Goal: Task Accomplishment & Management: Complete application form

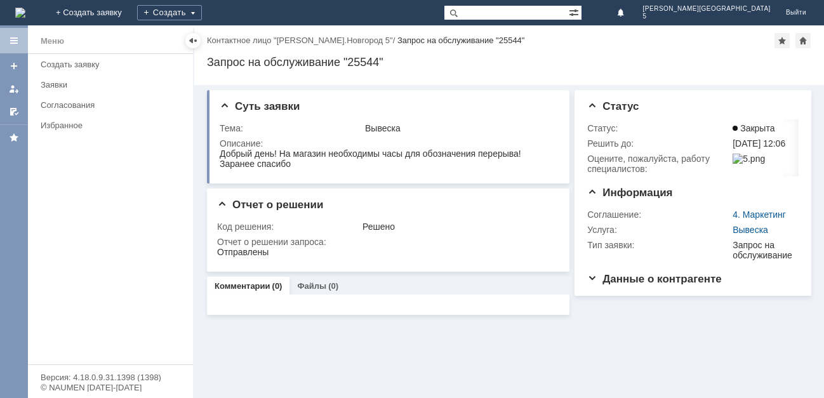
click at [25, 10] on img at bounding box center [20, 13] width 10 height 10
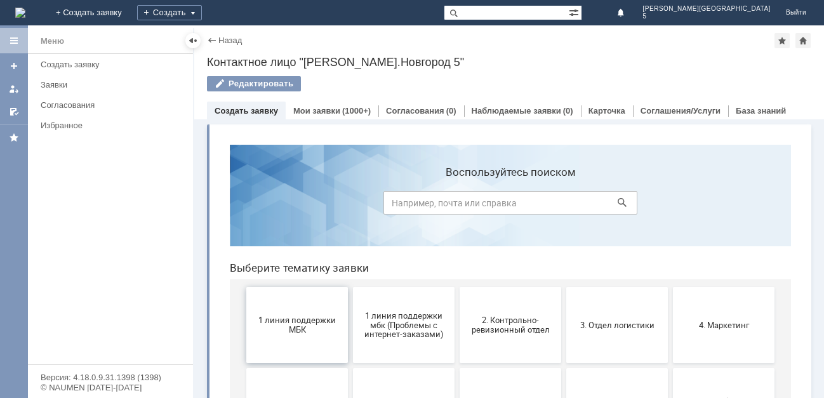
click at [274, 319] on span "1 линия поддержки МБК" at bounding box center [297, 324] width 94 height 19
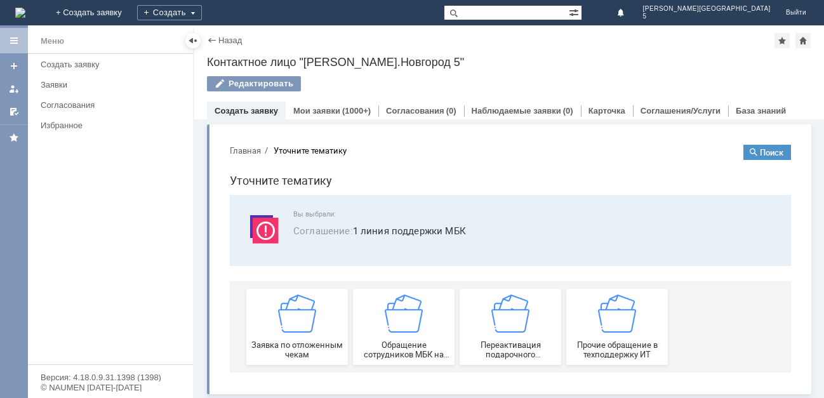
click at [278, 319] on img at bounding box center [297, 313] width 38 height 38
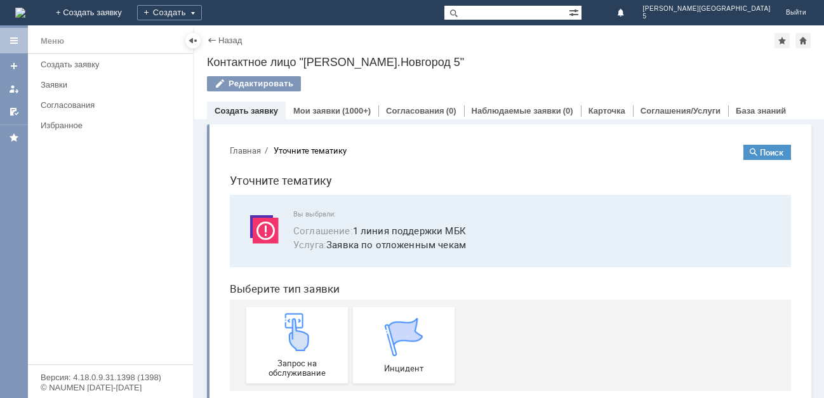
click at [278, 319] on img at bounding box center [297, 332] width 38 height 38
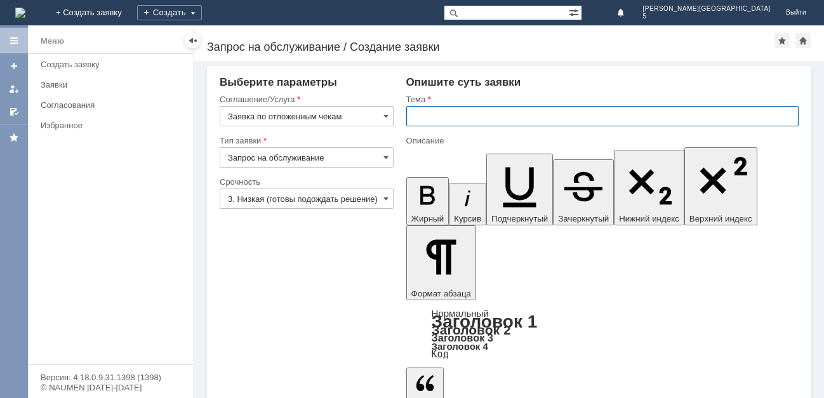
click at [451, 117] on input "text" at bounding box center [602, 116] width 392 height 20
type input "отл чеки [DATE]"
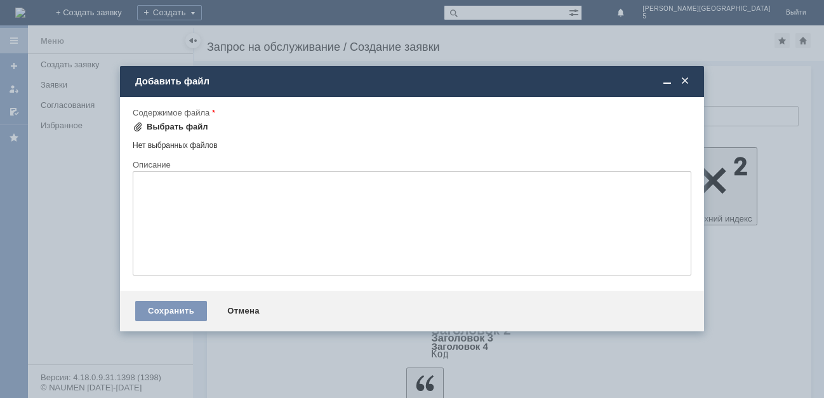
click at [173, 124] on div "Выбрать файл" at bounding box center [178, 127] width 62 height 10
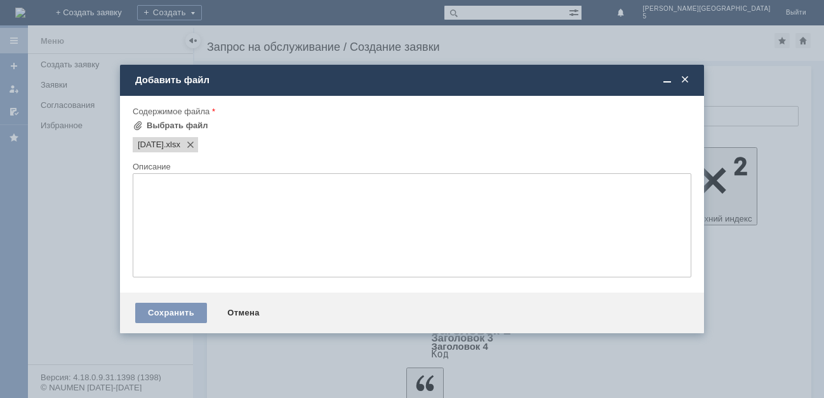
drag, startPoint x: 170, startPoint y: 310, endPoint x: 220, endPoint y: 338, distance: 56.8
click at [172, 309] on div "Сохранить" at bounding box center [171, 313] width 72 height 20
